Goal: Navigation & Orientation: Find specific page/section

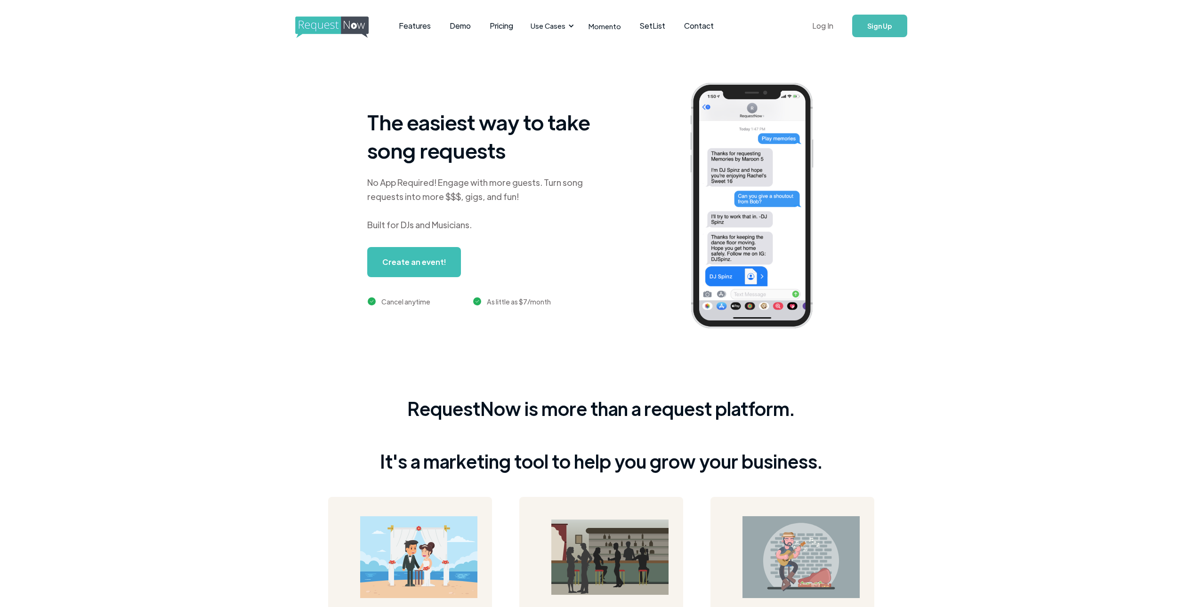
click at [830, 27] on link "Log In" at bounding box center [823, 25] width 40 height 33
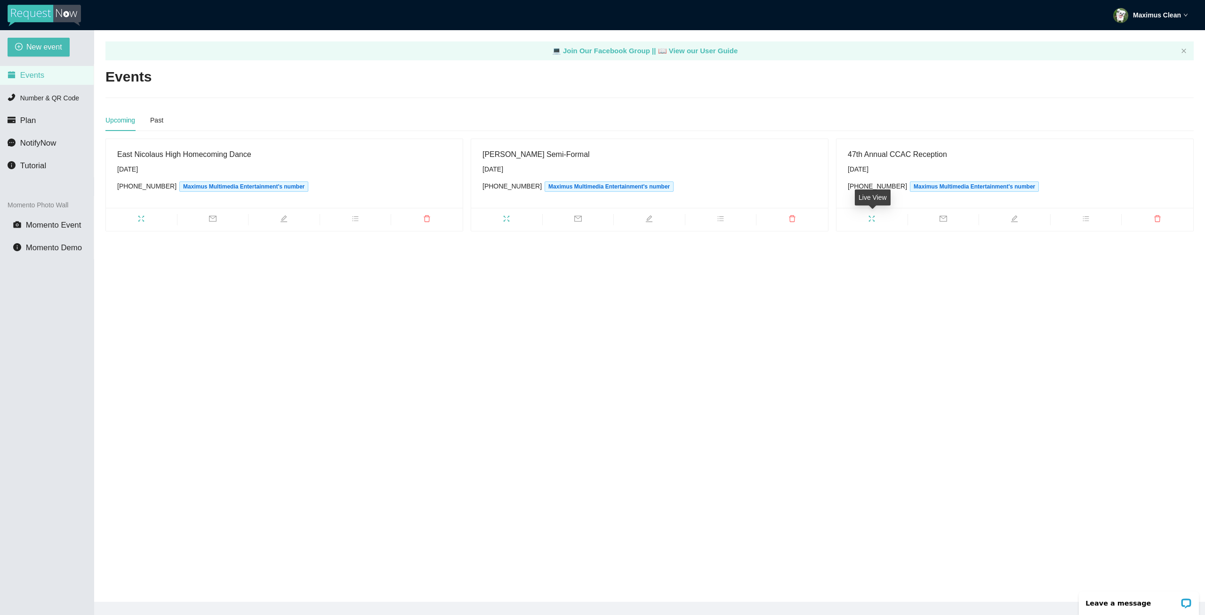
click at [875, 219] on icon "fullscreen" at bounding box center [872, 219] width 8 height 8
click at [510, 215] on icon "fullscreen" at bounding box center [507, 219] width 8 height 8
click at [141, 217] on icon "fullscreen" at bounding box center [141, 219] width 8 height 8
